Goal: Task Accomplishment & Management: Use online tool/utility

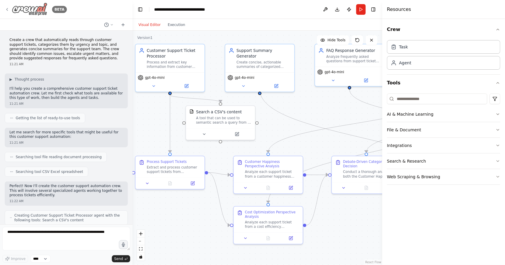
scroll to position [1749, 0]
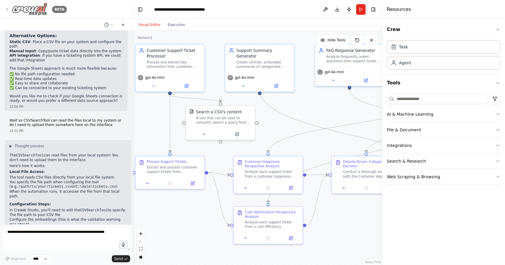
click at [6, 9] on icon at bounding box center [7, 9] width 5 height 5
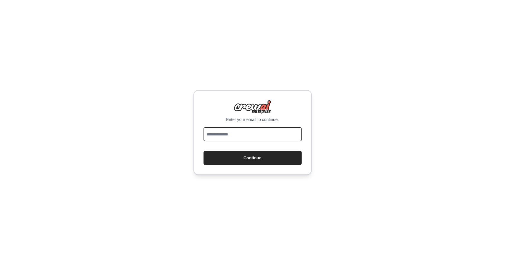
drag, startPoint x: 0, startPoint y: 0, endPoint x: 230, endPoint y: 133, distance: 265.5
click at [230, 133] on input "email" at bounding box center [252, 134] width 98 height 14
click at [248, 134] on input "email" at bounding box center [252, 134] width 98 height 14
type input "**********"
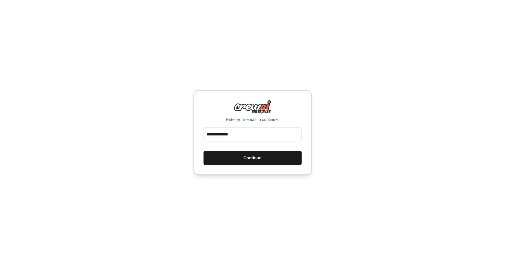
click at [257, 155] on button "Continue" at bounding box center [252, 158] width 98 height 14
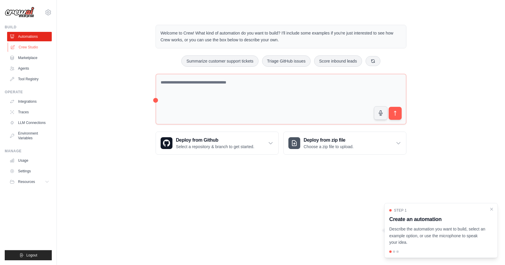
click at [35, 46] on link "Crew Studio" at bounding box center [30, 47] width 45 height 9
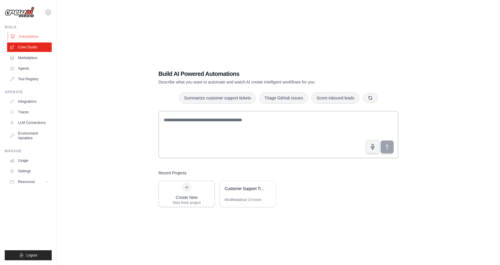
click at [37, 33] on link "Automations" at bounding box center [30, 36] width 45 height 9
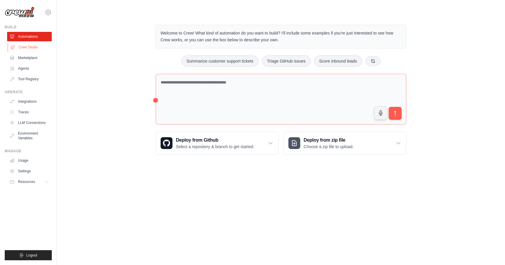
click at [36, 51] on link "Crew Studio" at bounding box center [30, 47] width 45 height 9
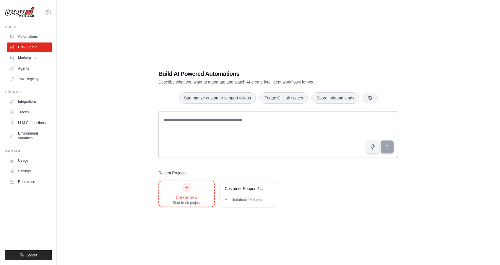
click at [208, 192] on div "Create New Start fresh project" at bounding box center [186, 194] width 55 height 25
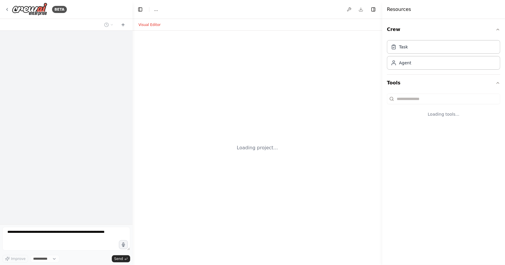
select select "****"
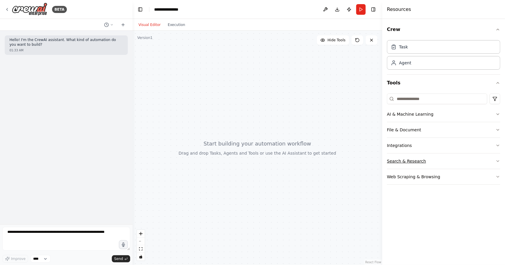
click at [428, 161] on button "Search & Research" at bounding box center [443, 161] width 113 height 15
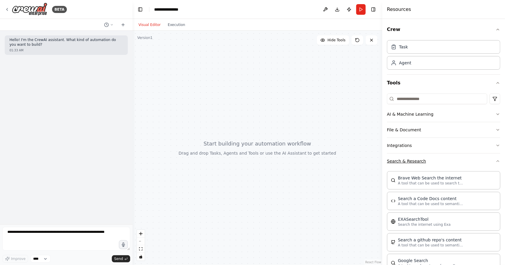
click at [428, 161] on button "Search & Research" at bounding box center [443, 161] width 113 height 15
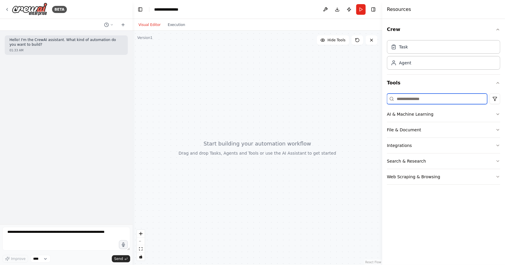
click at [423, 103] on input at bounding box center [437, 99] width 100 height 11
type input "*"
click at [406, 154] on button "Search & Research" at bounding box center [443, 161] width 113 height 15
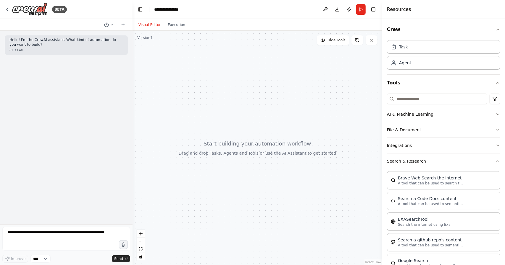
click at [406, 155] on button "Search & Research" at bounding box center [443, 161] width 113 height 15
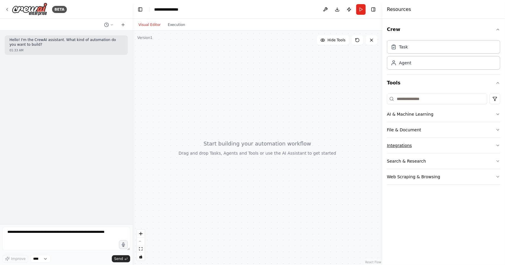
click at [411, 144] on button "Integrations" at bounding box center [443, 145] width 113 height 15
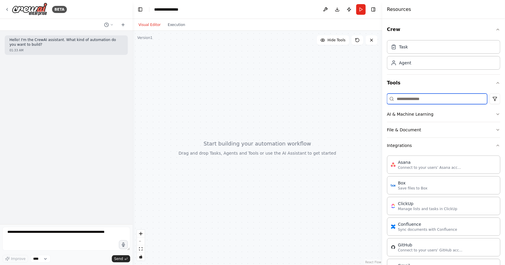
click at [411, 98] on input at bounding box center [437, 99] width 100 height 11
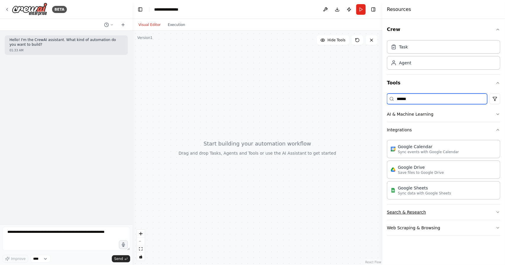
type input "******"
click at [427, 218] on button "Search & Research" at bounding box center [443, 212] width 113 height 15
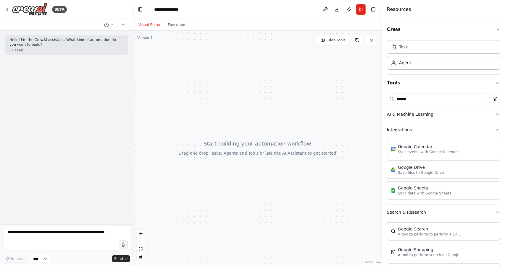
scroll to position [45, 0]
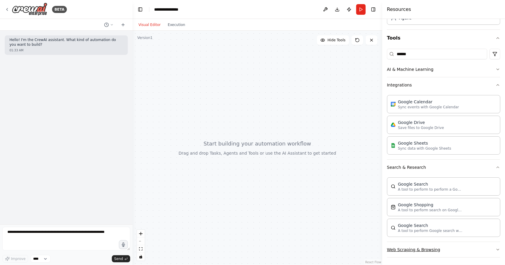
click at [442, 247] on button "Web Scraping & Browsing" at bounding box center [443, 249] width 113 height 15
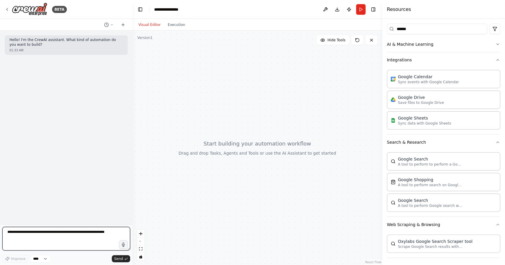
click at [98, 234] on textarea at bounding box center [66, 239] width 128 height 24
type textarea "**********"
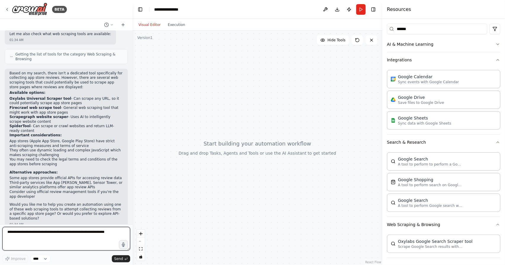
scroll to position [142, 0]
